Goal: Use online tool/utility: Utilize a website feature to perform a specific function

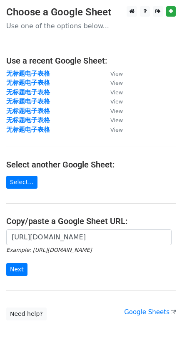
type input "[URL][DOMAIN_NAME]"
drag, startPoint x: 0, startPoint y: 0, endPoint x: 16, endPoint y: 269, distance: 269.4
click at [16, 269] on input "Next" at bounding box center [16, 269] width 21 height 13
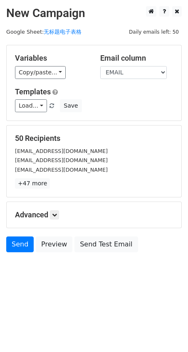
click at [34, 70] on div "View my templates" at bounding box center [33, 77] width 55 height 17
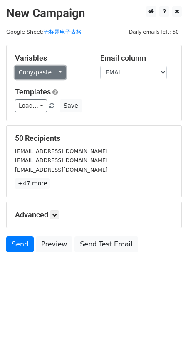
click at [42, 74] on link "Copy/paste..." at bounding box center [40, 72] width 51 height 13
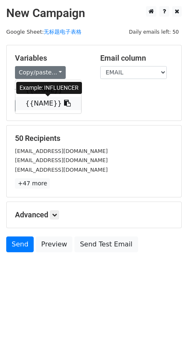
click at [38, 103] on link "{{NAME}}" at bounding box center [48, 103] width 66 height 13
